Goal: Information Seeking & Learning: Learn about a topic

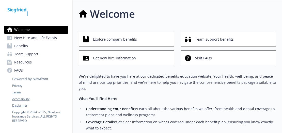
click at [18, 47] on span "Benefits" at bounding box center [21, 46] width 14 height 8
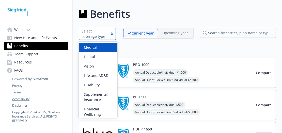
click at [114, 34] on div at bounding box center [112, 34] width 8 height 4
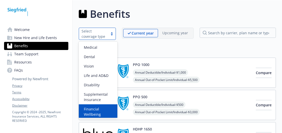
scroll to position [37, 0]
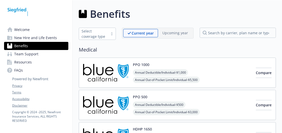
click at [18, 31] on span "Welcome" at bounding box center [21, 30] width 15 height 8
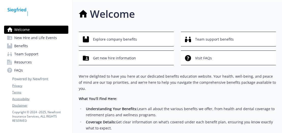
click at [18, 31] on span "Welcome" at bounding box center [21, 30] width 15 height 8
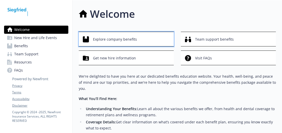
click at [124, 40] on span "Explore company benefits" at bounding box center [115, 40] width 44 height 10
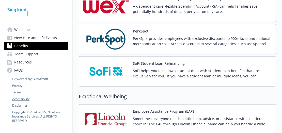
scroll to position [838, 0]
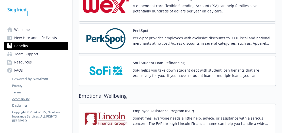
click at [22, 31] on span "Welcome" at bounding box center [21, 30] width 15 height 8
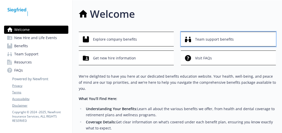
click at [208, 39] on span "Team support benefits" at bounding box center [214, 40] width 39 height 10
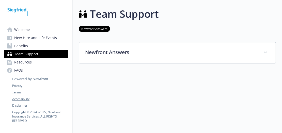
click at [21, 29] on span "Welcome" at bounding box center [21, 30] width 15 height 8
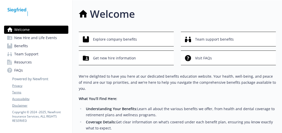
click at [41, 37] on span "New Hire and Life Events" at bounding box center [35, 38] width 43 height 8
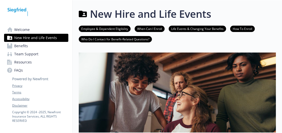
click at [110, 27] on link "Employee & Dependent Eligibility" at bounding box center [105, 28] width 52 height 5
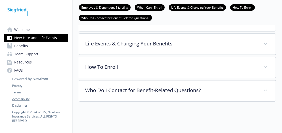
scroll to position [162, 4]
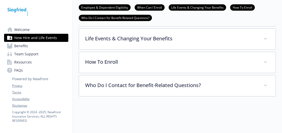
click at [17, 46] on span "Benefits" at bounding box center [21, 46] width 14 height 8
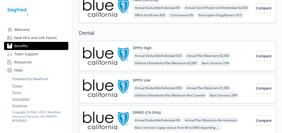
click at [18, 55] on span "Team Support" at bounding box center [26, 54] width 24 height 8
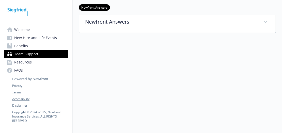
click at [16, 62] on span "Resources" at bounding box center [23, 62] width 18 height 8
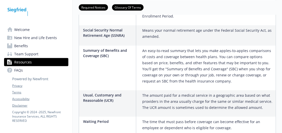
scroll to position [965, 4]
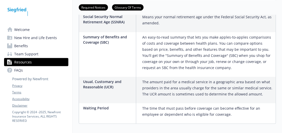
click at [16, 71] on icon at bounding box center [30, 75] width 36 height 13
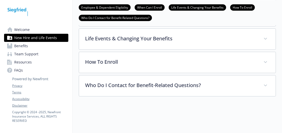
scroll to position [111, 4]
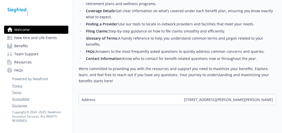
click at [16, 29] on span "Welcome" at bounding box center [21, 30] width 15 height 8
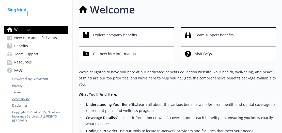
scroll to position [0, 4]
